Goal: Find specific page/section: Find specific page/section

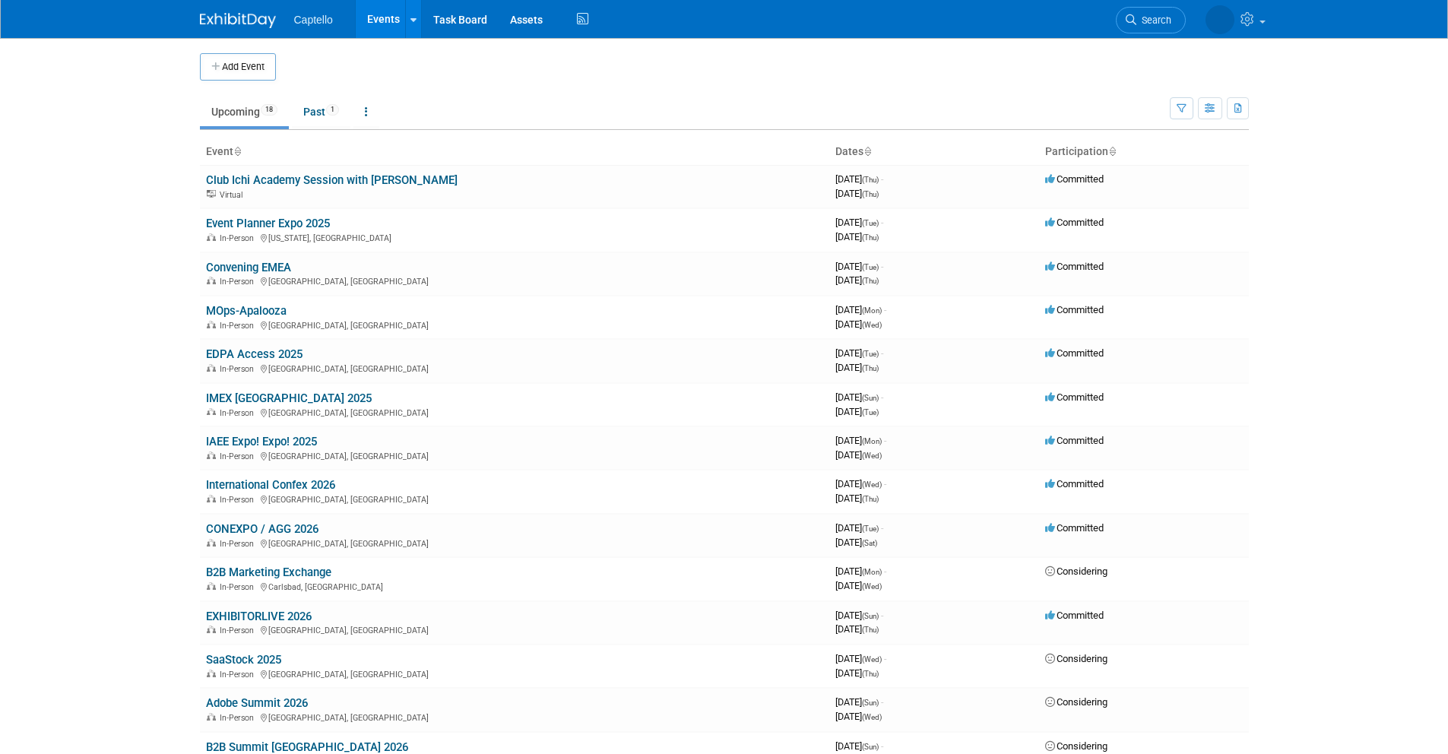
click at [217, 15] on img at bounding box center [238, 20] width 76 height 15
drag, startPoint x: 64, startPoint y: 198, endPoint x: 73, endPoint y: 185, distance: 15.8
click at [64, 198] on body "Captello Events Add Event Bulk Upload Events Shareable Event Boards Recently Vi…" at bounding box center [724, 377] width 1448 height 754
